Goal: Check status: Check status

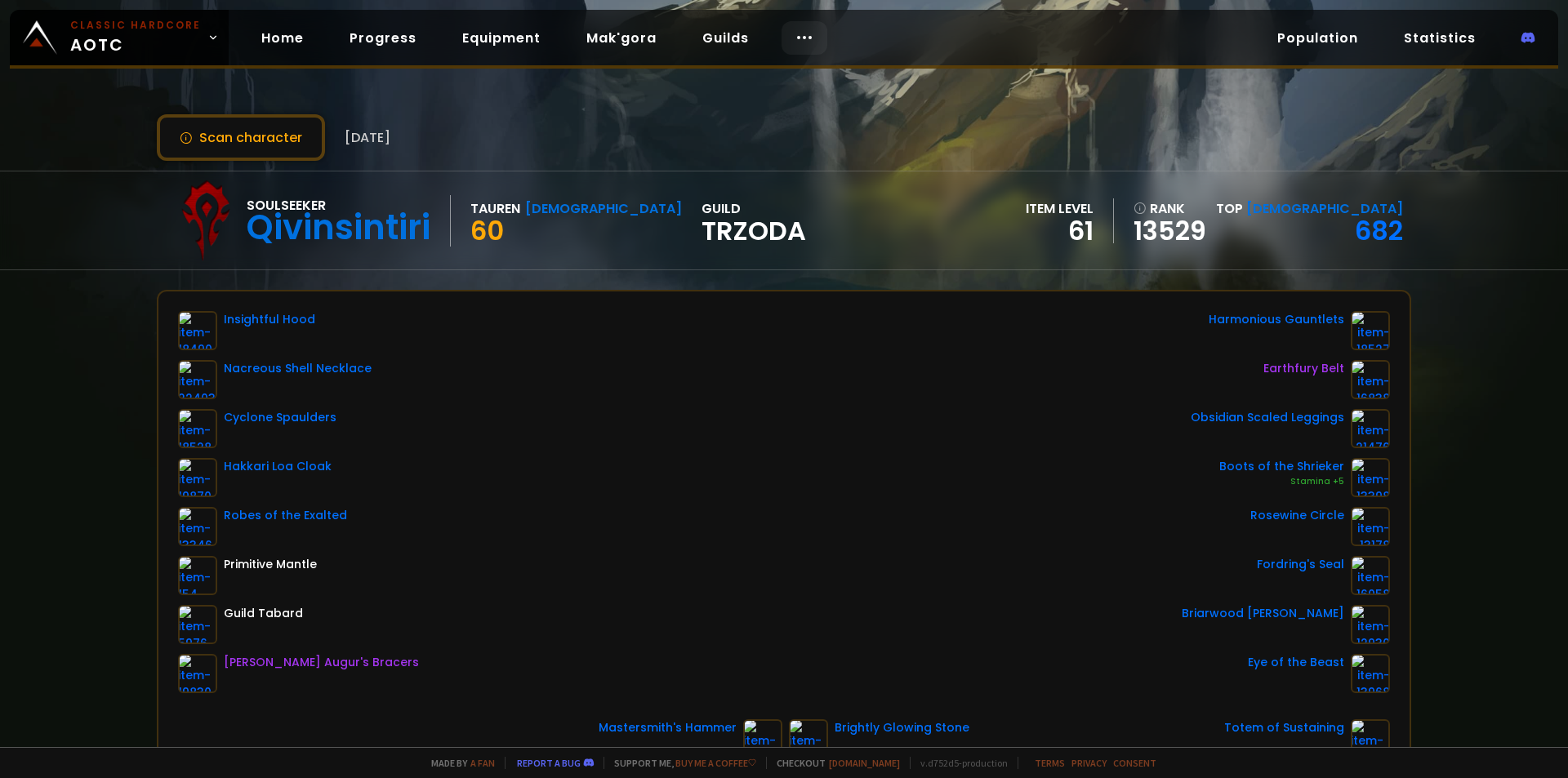
click at [808, 37] on div at bounding box center [804, 37] width 46 height 33
click at [915, 38] on div "Classic Hardcore AOTC Home Progress Equipment Mak'gora Guilds Population Statis…" at bounding box center [784, 38] width 1548 height 59
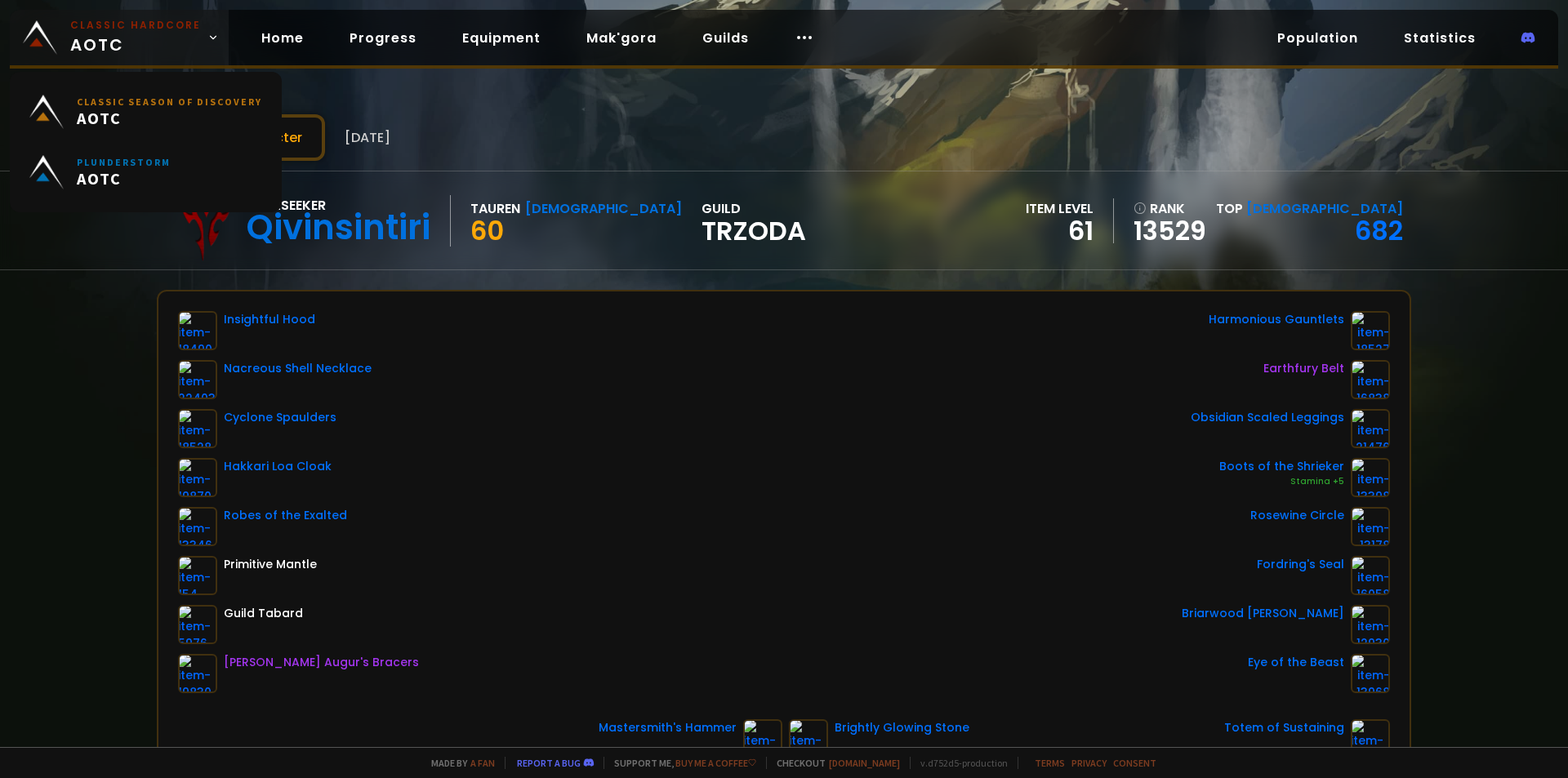
click at [157, 26] on small "Classic Hardcore" at bounding box center [135, 25] width 130 height 14
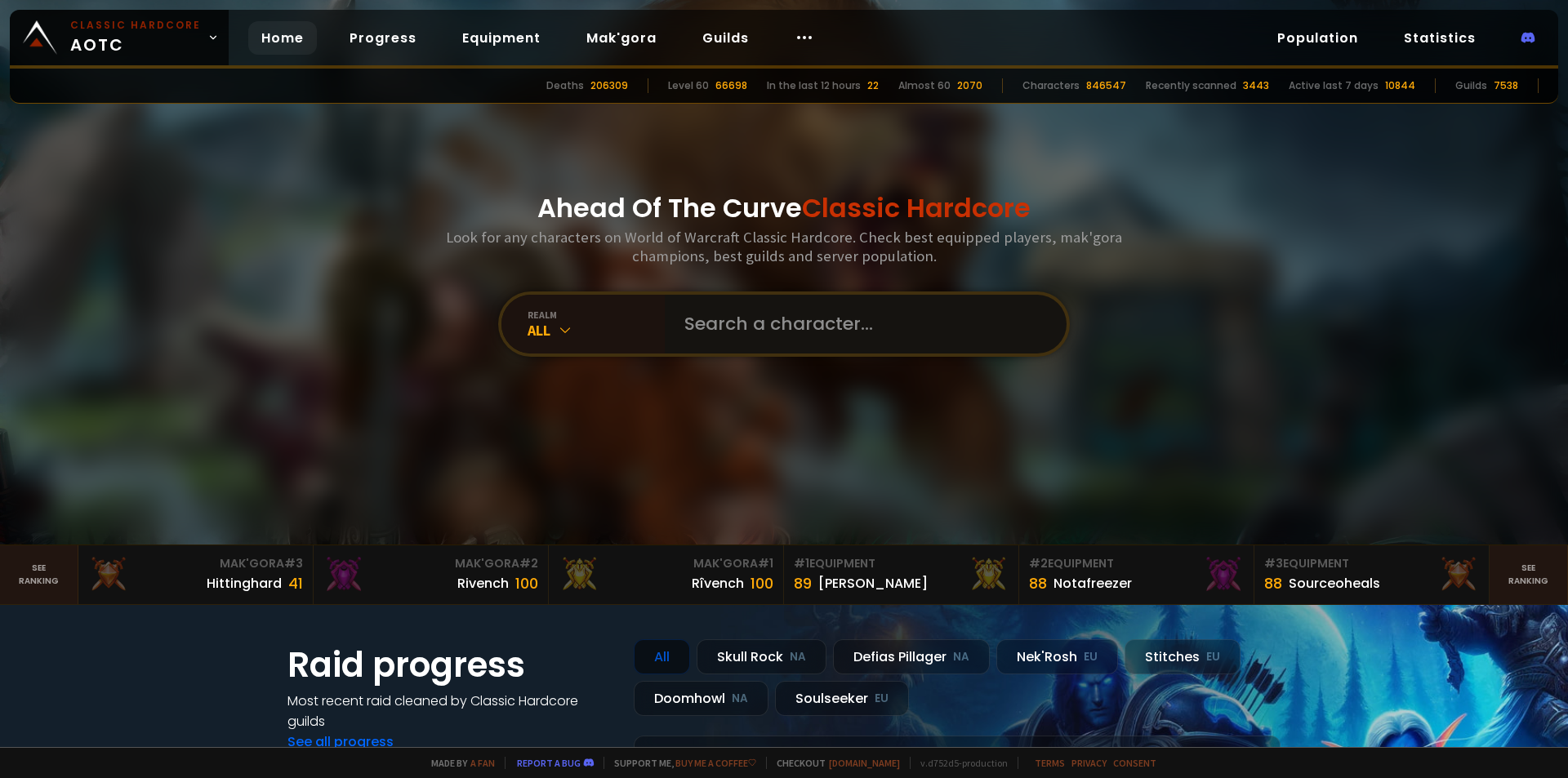
click at [802, 345] on input "text" at bounding box center [860, 324] width 373 height 59
paste input "depoch"
type input "depoch"
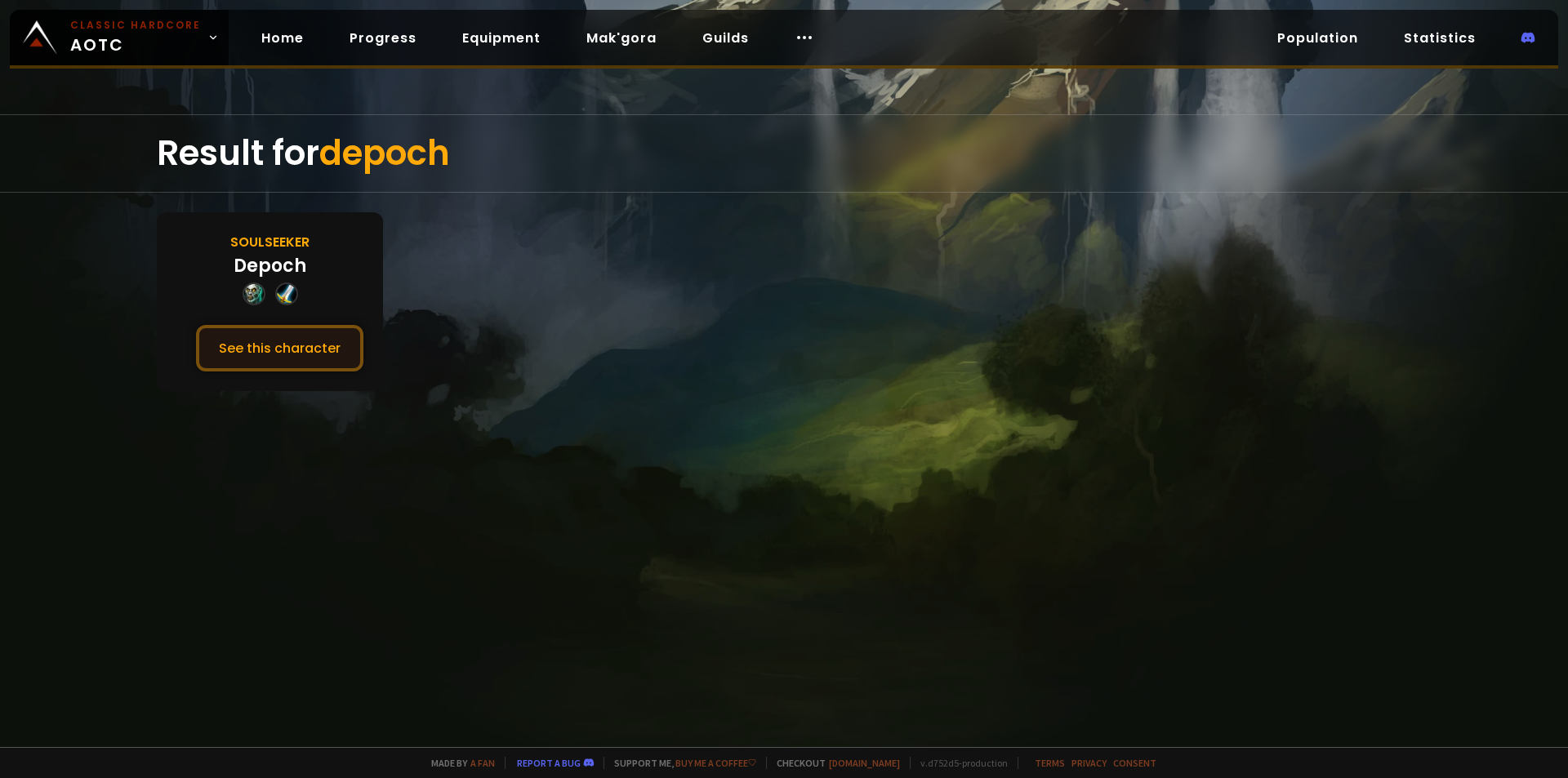
click at [301, 349] on button "See this character" at bounding box center [280, 348] width 167 height 47
